Goal: Transaction & Acquisition: Obtain resource

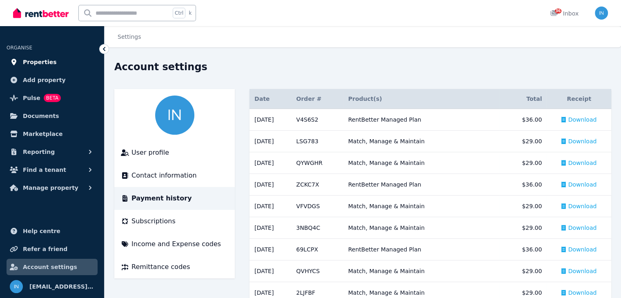
click at [40, 61] on span "Properties" at bounding box center [40, 62] width 34 height 10
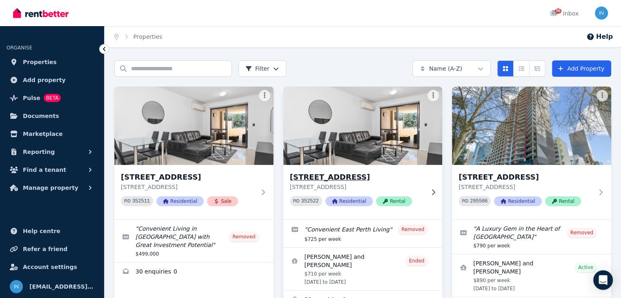
click at [337, 179] on h3 "[STREET_ADDRESS]" at bounding box center [357, 176] width 135 height 11
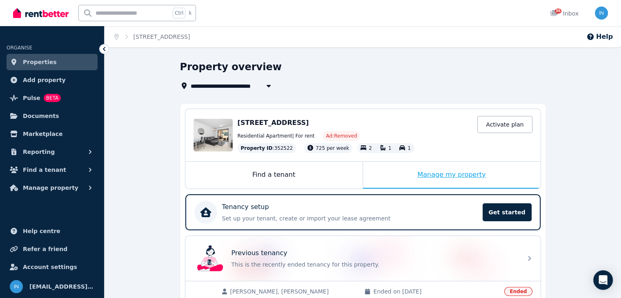
click at [445, 172] on div "Manage my property" at bounding box center [452, 175] width 178 height 27
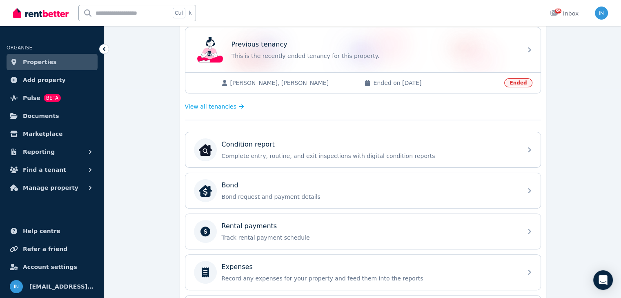
scroll to position [218, 0]
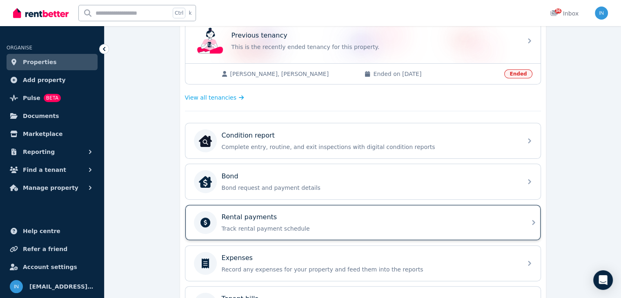
click at [320, 219] on div "Rental payments" at bounding box center [370, 217] width 296 height 10
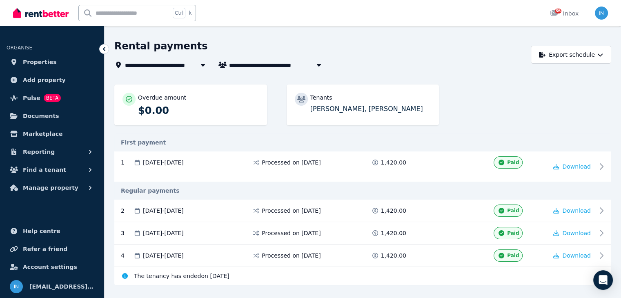
scroll to position [37, 0]
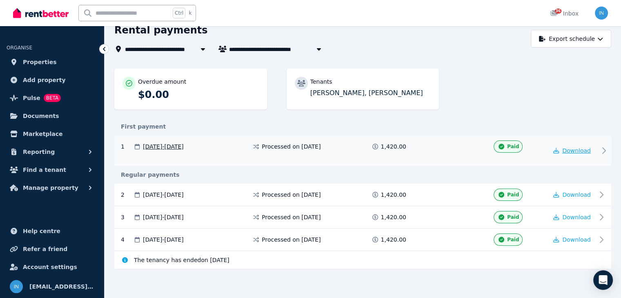
click at [580, 152] on span "Download" at bounding box center [576, 150] width 29 height 7
click at [578, 194] on span "Download" at bounding box center [576, 194] width 29 height 7
click at [580, 217] on span "Download" at bounding box center [576, 217] width 29 height 7
click at [583, 239] on span "Download" at bounding box center [576, 239] width 29 height 7
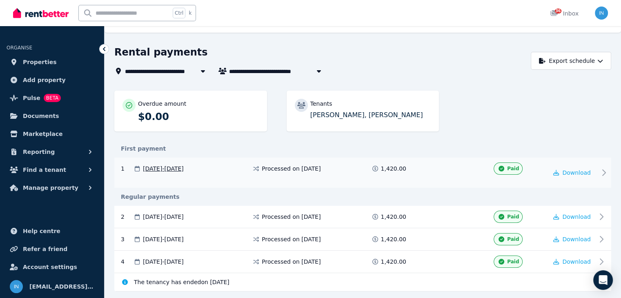
scroll to position [0, 0]
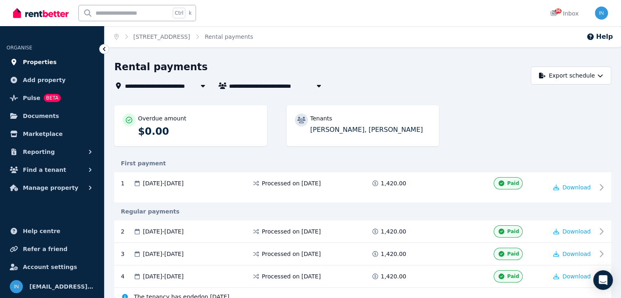
click at [38, 64] on span "Properties" at bounding box center [40, 62] width 34 height 10
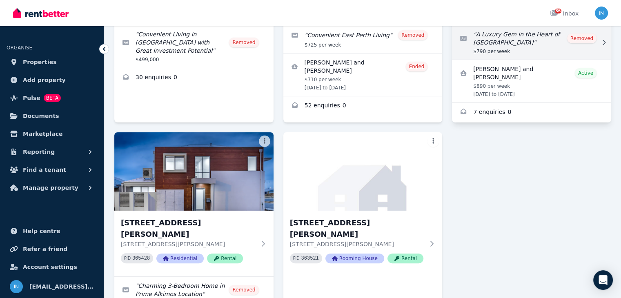
scroll to position [218, 0]
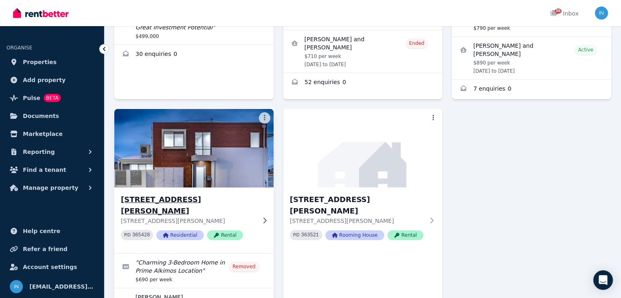
click at [194, 200] on h3 "[STREET_ADDRESS][PERSON_NAME]" at bounding box center [188, 205] width 135 height 23
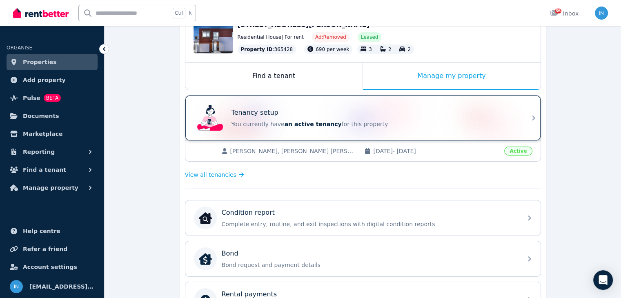
scroll to position [218, 0]
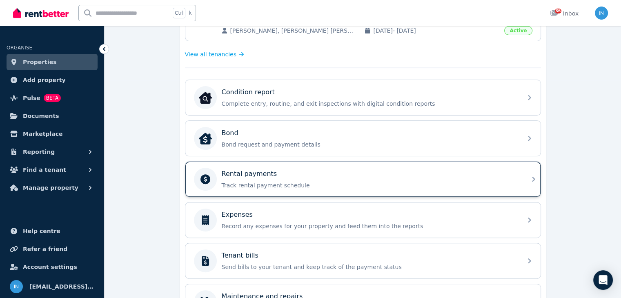
click at [318, 175] on div "Rental payments" at bounding box center [370, 174] width 296 height 10
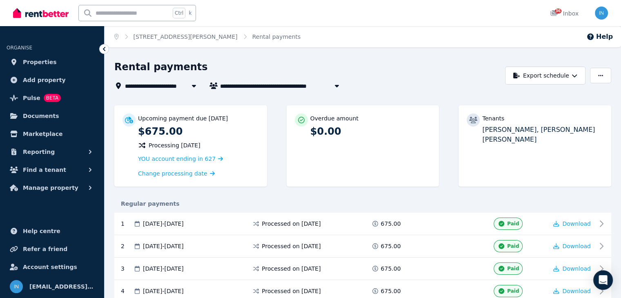
click at [336, 87] on icon "button" at bounding box center [337, 85] width 8 height 7
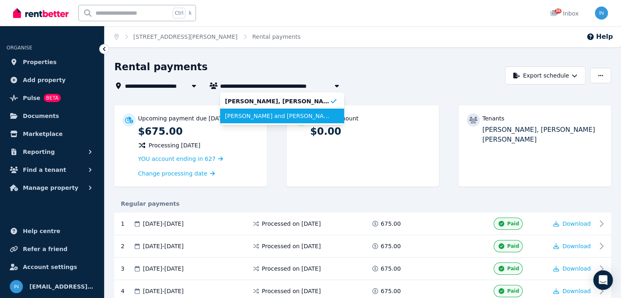
click at [300, 117] on span "[PERSON_NAME] and [PERSON_NAME]" at bounding box center [277, 116] width 105 height 8
type input "**********"
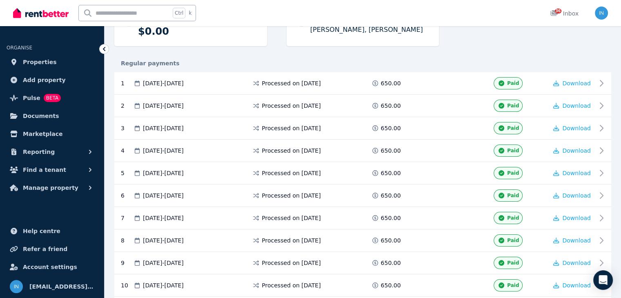
scroll to position [109, 0]
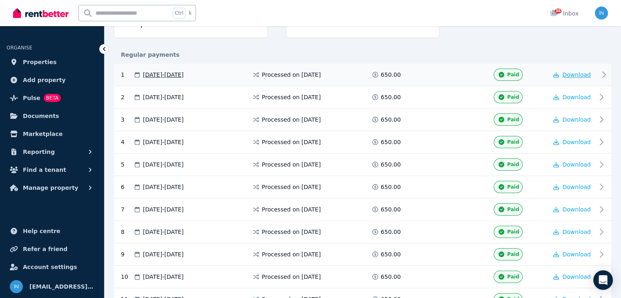
click at [578, 75] on span "Download" at bounding box center [576, 74] width 29 height 7
click at [576, 97] on span "Download" at bounding box center [576, 97] width 29 height 7
click at [577, 119] on span "Download" at bounding box center [576, 119] width 29 height 7
click at [575, 141] on span "Download" at bounding box center [576, 142] width 29 height 7
click at [574, 162] on span "Download" at bounding box center [576, 164] width 29 height 7
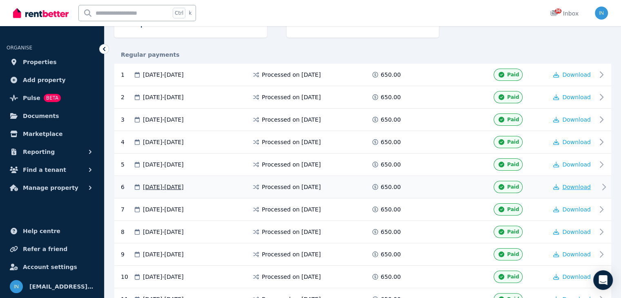
click at [573, 186] on span "Download" at bounding box center [576, 187] width 29 height 7
click at [574, 206] on span "Download" at bounding box center [576, 209] width 29 height 7
click at [572, 229] on span "Download" at bounding box center [576, 232] width 29 height 7
click at [573, 252] on span "Download" at bounding box center [576, 254] width 29 height 7
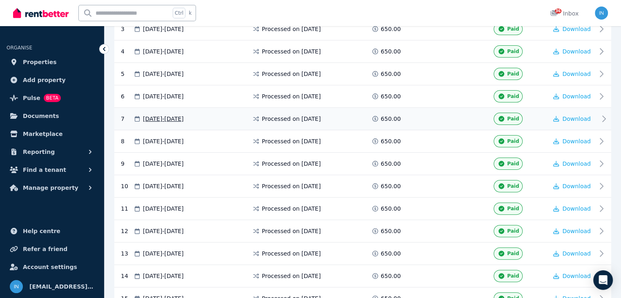
scroll to position [218, 0]
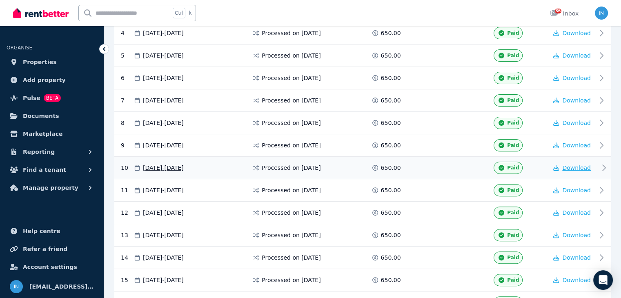
click at [577, 165] on span "Download" at bounding box center [576, 168] width 29 height 7
click at [576, 188] on span "Download" at bounding box center [576, 190] width 29 height 7
click at [577, 209] on span "Download" at bounding box center [576, 212] width 29 height 7
click at [576, 232] on span "Download" at bounding box center [576, 235] width 29 height 7
click at [574, 254] on span "Download" at bounding box center [576, 257] width 29 height 7
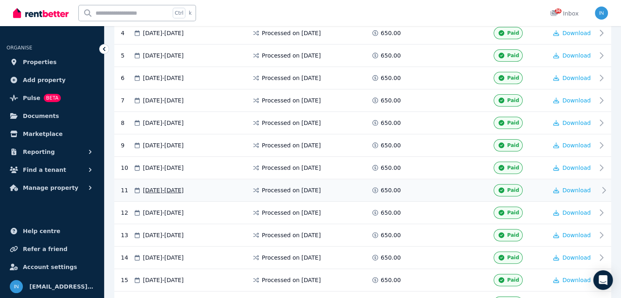
drag, startPoint x: 574, startPoint y: 279, endPoint x: 561, endPoint y: 193, distance: 87.5
click at [574, 279] on span "Download" at bounding box center [576, 280] width 29 height 7
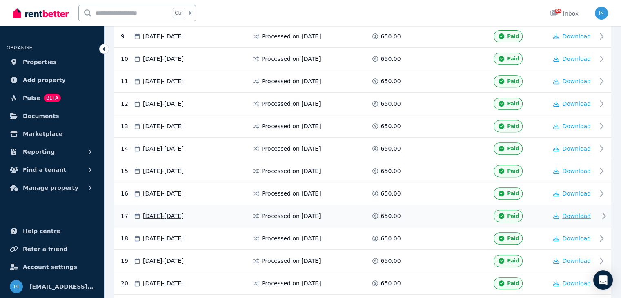
click at [572, 213] on span "Download" at bounding box center [576, 216] width 29 height 7
click at [573, 235] on span "Download" at bounding box center [576, 238] width 29 height 7
click at [574, 258] on span "Download" at bounding box center [576, 261] width 29 height 7
click at [575, 280] on span "Download" at bounding box center [576, 283] width 29 height 7
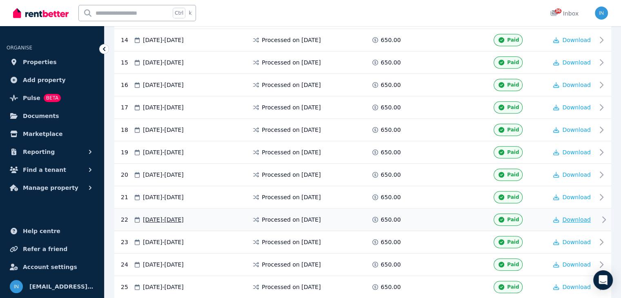
click at [572, 218] on button "Download" at bounding box center [572, 220] width 38 height 8
click at [574, 239] on span "Download" at bounding box center [576, 242] width 29 height 7
click at [573, 261] on span "Download" at bounding box center [576, 264] width 29 height 7
click at [575, 284] on span "Download" at bounding box center [576, 287] width 29 height 7
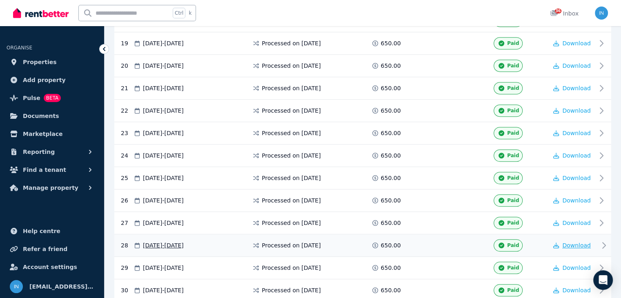
click at [573, 242] on span "Download" at bounding box center [576, 245] width 29 height 7
click at [569, 265] on span "Download" at bounding box center [576, 268] width 29 height 7
click at [573, 287] on span "Download" at bounding box center [576, 290] width 29 height 7
click at [42, 60] on span "Properties" at bounding box center [40, 62] width 34 height 10
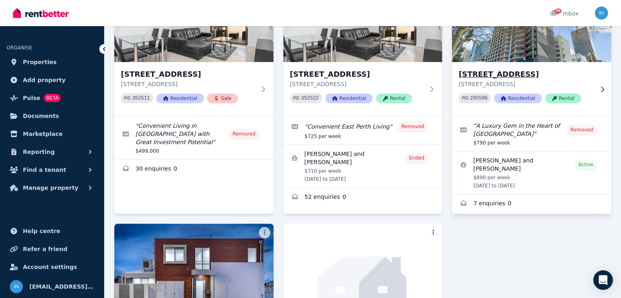
scroll to position [109, 0]
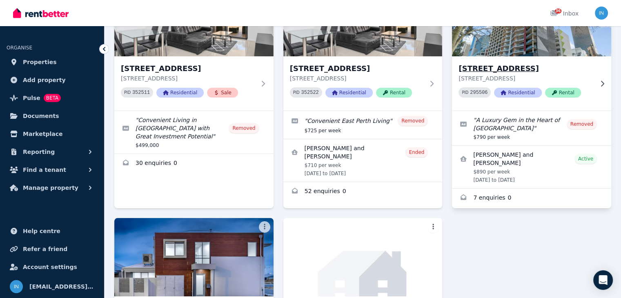
click at [541, 66] on h3 "[STREET_ADDRESS]" at bounding box center [526, 68] width 135 height 11
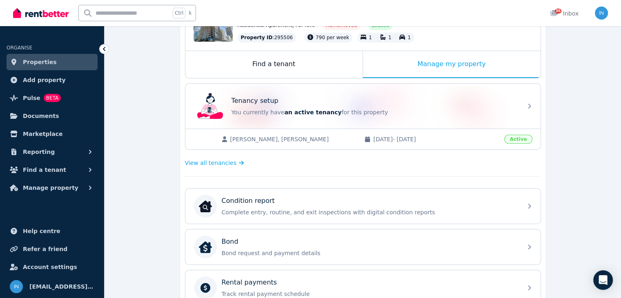
scroll to position [218, 0]
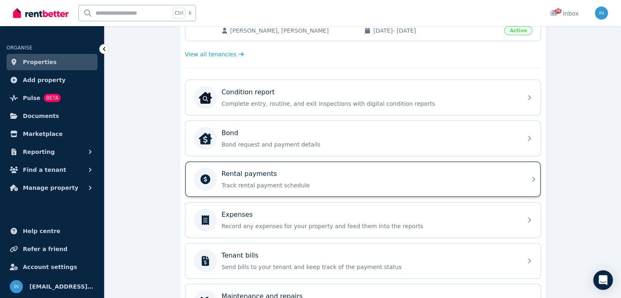
click at [271, 181] on p "Track rental payment schedule" at bounding box center [370, 185] width 296 height 8
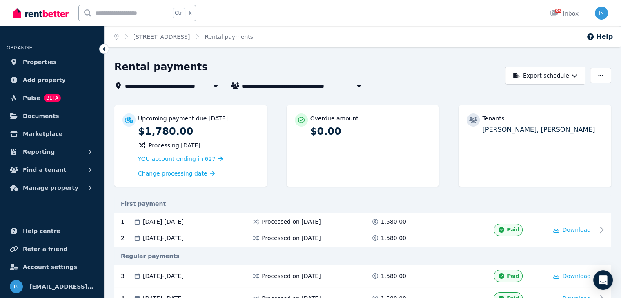
click at [352, 87] on button "button" at bounding box center [359, 86] width 15 height 10
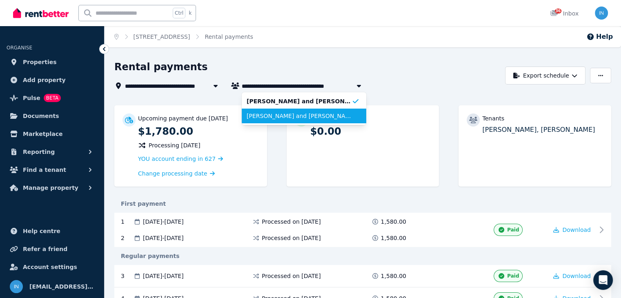
click at [329, 116] on span "[PERSON_NAME] and [PERSON_NAME]" at bounding box center [299, 116] width 105 height 8
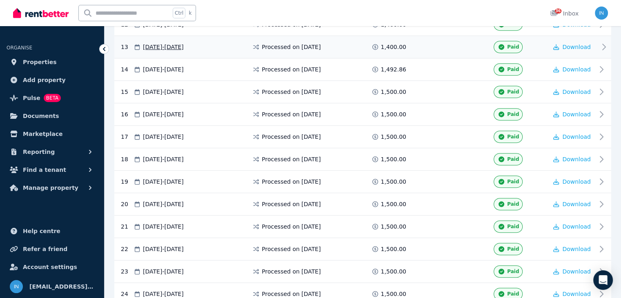
scroll to position [435, 0]
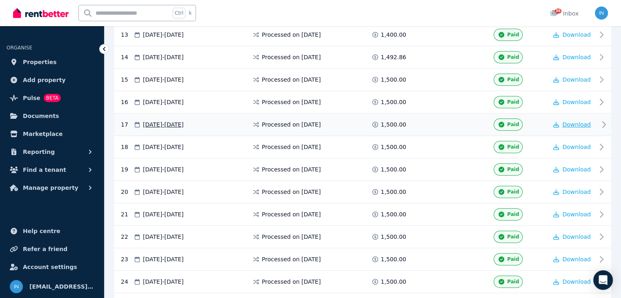
click at [579, 121] on span "Download" at bounding box center [576, 124] width 29 height 7
click at [617, 107] on div "**********" at bounding box center [363, 16] width 516 height 783
click at [585, 144] on span "Download" at bounding box center [576, 147] width 29 height 7
click at [581, 166] on span "Download" at bounding box center [576, 169] width 29 height 7
click at [580, 189] on span "Download" at bounding box center [576, 192] width 29 height 7
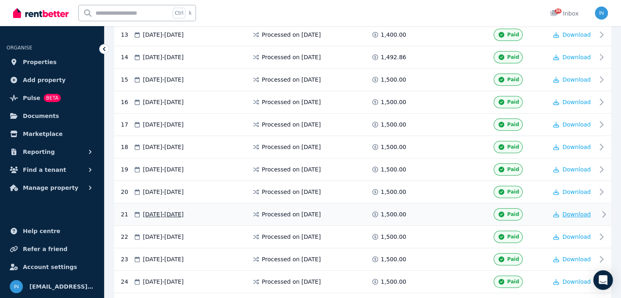
click at [583, 211] on span "Download" at bounding box center [576, 214] width 29 height 7
click at [583, 234] on span "Download" at bounding box center [576, 237] width 29 height 7
click at [583, 256] on span "Download" at bounding box center [576, 259] width 29 height 7
click at [578, 278] on span "Download" at bounding box center [576, 281] width 29 height 7
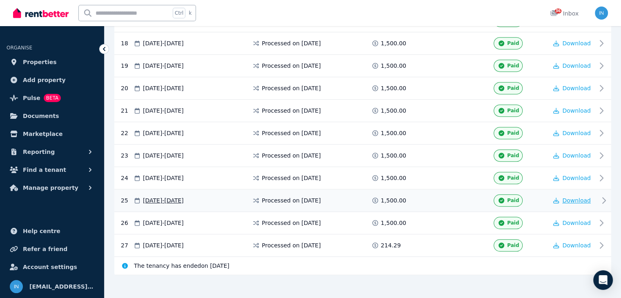
click at [576, 197] on span "Download" at bounding box center [576, 200] width 29 height 7
click at [577, 220] on span "Download" at bounding box center [576, 223] width 29 height 7
click at [580, 242] on span "Download" at bounding box center [576, 245] width 29 height 7
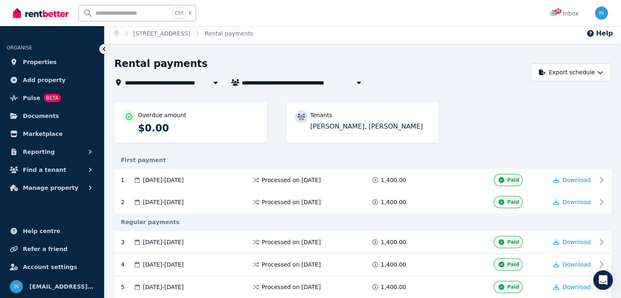
scroll to position [0, 0]
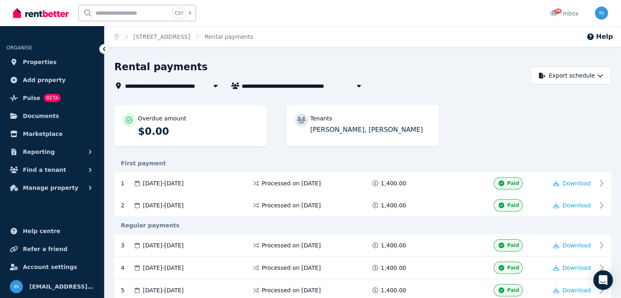
click at [348, 83] on span "[PERSON_NAME] and [PERSON_NAME]" at bounding box center [304, 86] width 124 height 10
type input "**********"
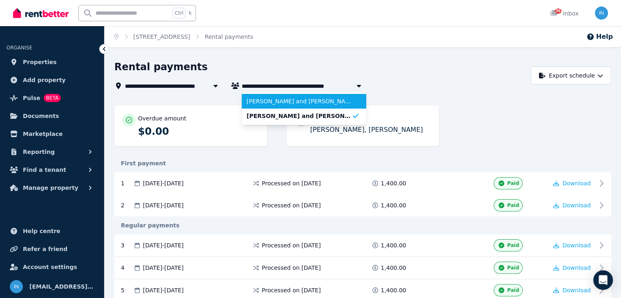
click at [330, 98] on span "[PERSON_NAME] and [PERSON_NAME]" at bounding box center [299, 101] width 105 height 8
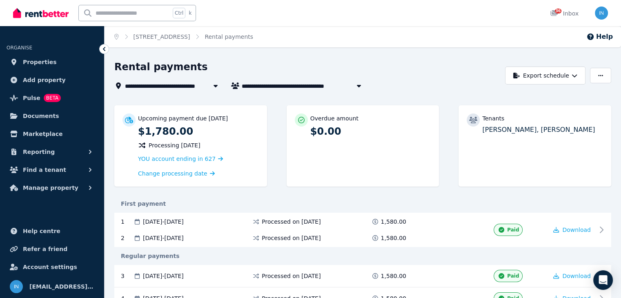
scroll to position [109, 0]
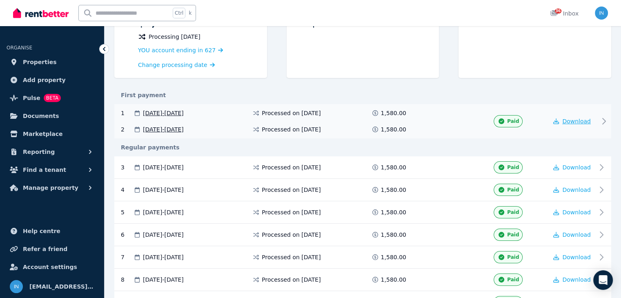
click at [575, 120] on span "Download" at bounding box center [576, 121] width 29 height 7
click at [579, 165] on span "Download" at bounding box center [576, 167] width 29 height 7
click at [573, 188] on span "Download" at bounding box center [576, 190] width 29 height 7
click at [573, 209] on span "Download" at bounding box center [576, 212] width 29 height 7
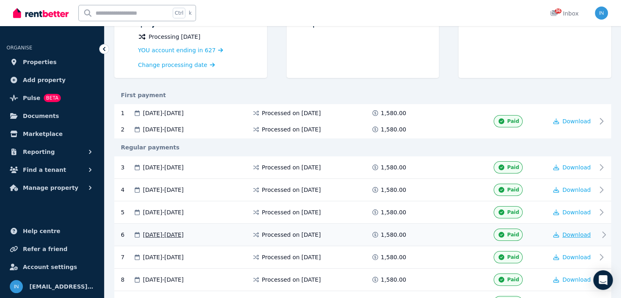
click at [571, 234] on span "Download" at bounding box center [576, 234] width 29 height 7
click at [578, 254] on span "Download" at bounding box center [576, 257] width 29 height 7
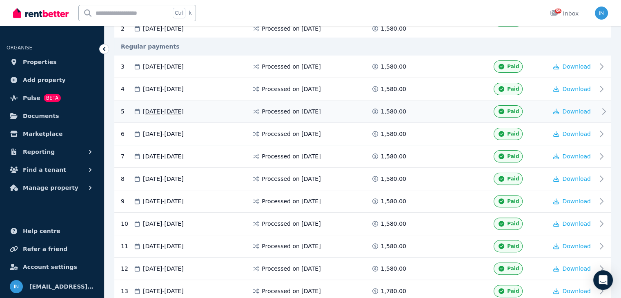
scroll to position [218, 0]
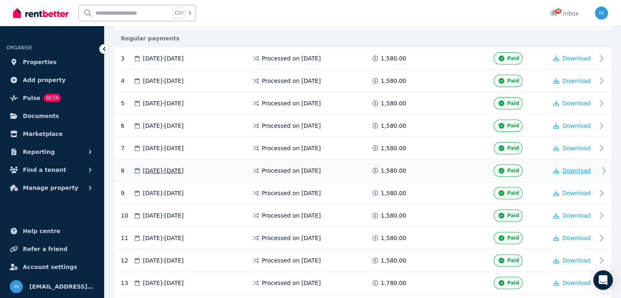
click at [575, 168] on span "Download" at bounding box center [576, 170] width 29 height 7
click at [574, 190] on span "Download" at bounding box center [576, 193] width 29 height 7
click at [575, 212] on span "Download" at bounding box center [576, 215] width 29 height 7
click at [573, 235] on span "Download" at bounding box center [576, 238] width 29 height 7
click at [573, 257] on span "Download" at bounding box center [576, 260] width 29 height 7
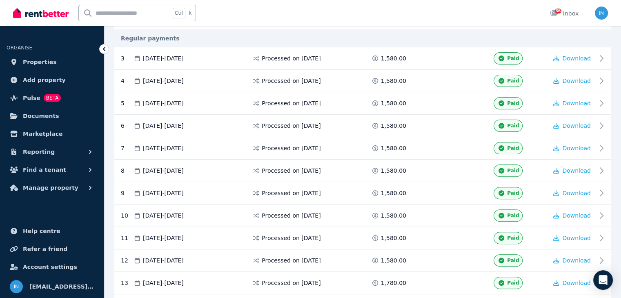
click at [614, 206] on div "**********" at bounding box center [363, 233] width 516 height 781
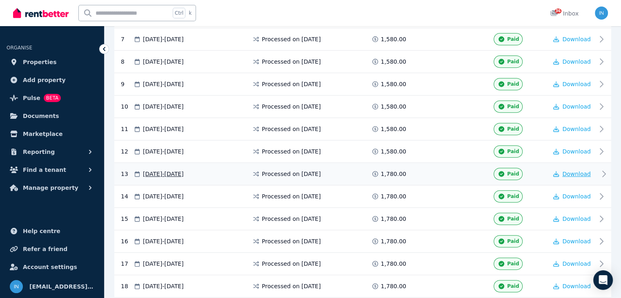
click at [574, 171] on span "Download" at bounding box center [576, 174] width 29 height 7
click at [575, 193] on span "Download" at bounding box center [576, 196] width 29 height 7
